Goal: Task Accomplishment & Management: Manage account settings

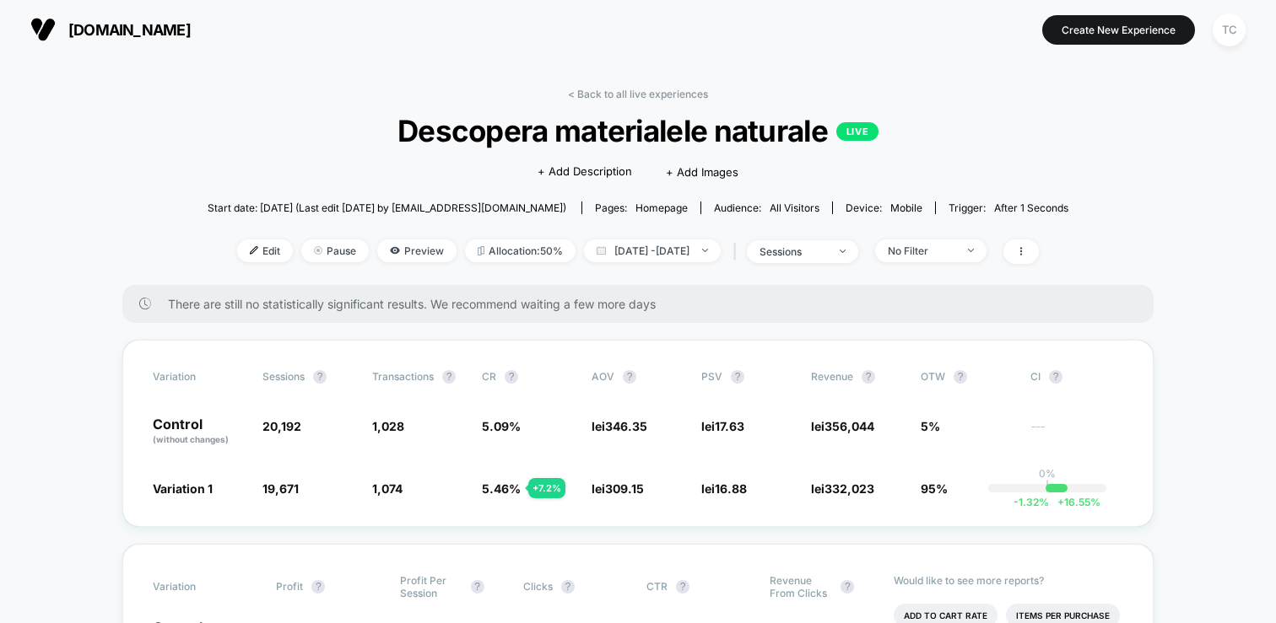
click at [307, 236] on div "< Back to all live experiences Descopera materialele naturale LIVE Click to edi…" at bounding box center [638, 186] width 861 height 197
click at [308, 256] on span "Pause" at bounding box center [334, 251] width 67 height 23
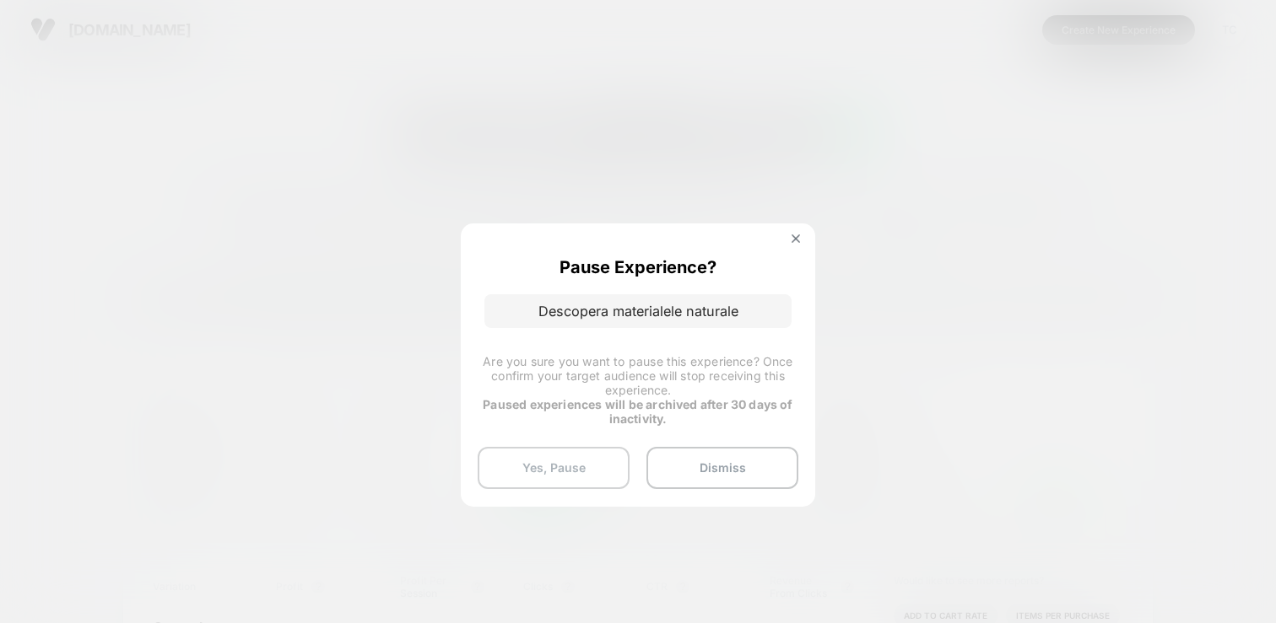
click at [558, 456] on button "Yes, Pause" at bounding box center [554, 468] width 152 height 42
